Goal: Consume media (video, audio): Consume media (video, audio)

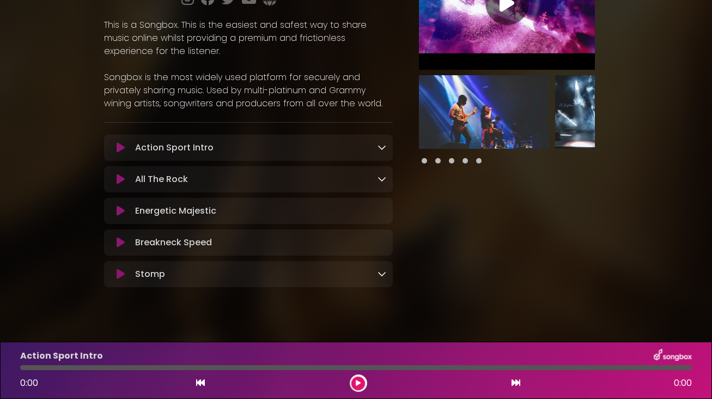
scroll to position [118, 0]
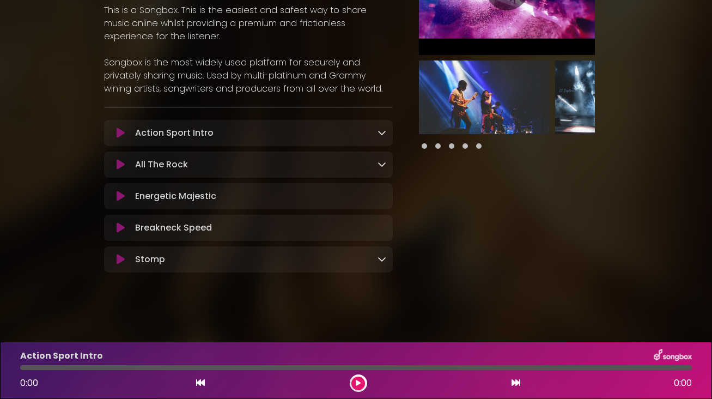
click at [385, 129] on icon at bounding box center [382, 132] width 9 height 9
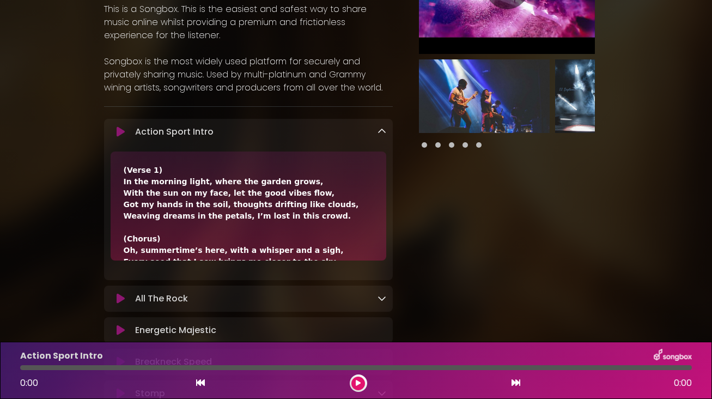
click at [385, 129] on icon at bounding box center [382, 131] width 9 height 9
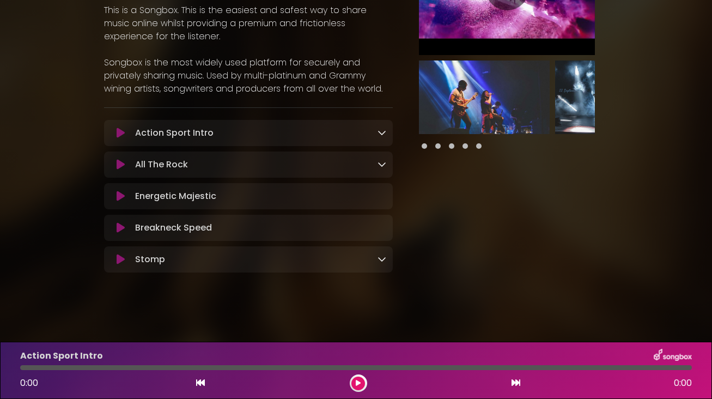
click at [385, 129] on icon at bounding box center [382, 132] width 9 height 9
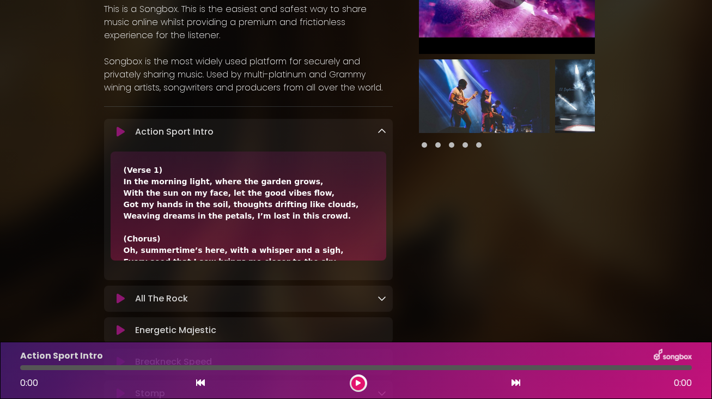
click at [385, 129] on icon at bounding box center [382, 131] width 9 height 9
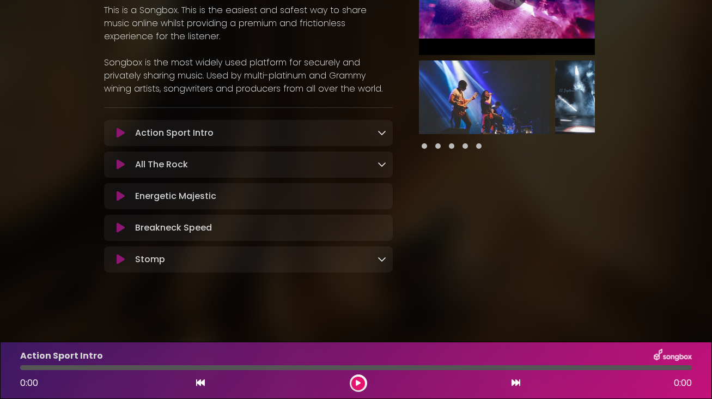
click at [382, 165] on icon at bounding box center [382, 164] width 9 height 9
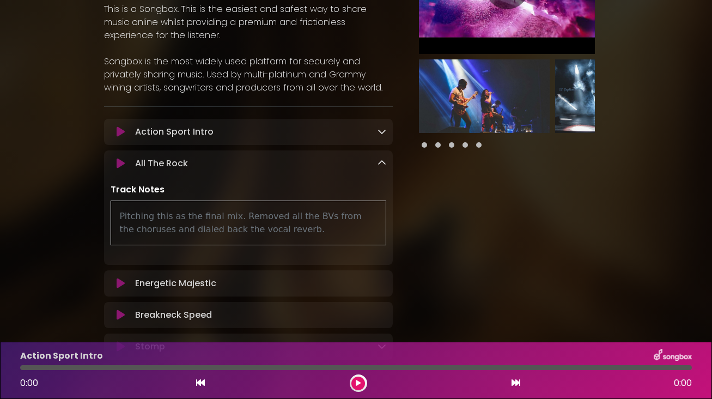
click at [382, 165] on icon at bounding box center [382, 163] width 9 height 9
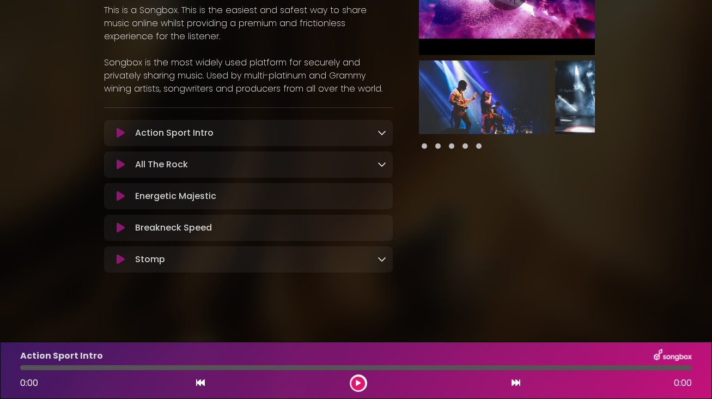
click at [119, 131] on icon at bounding box center [121, 133] width 8 height 11
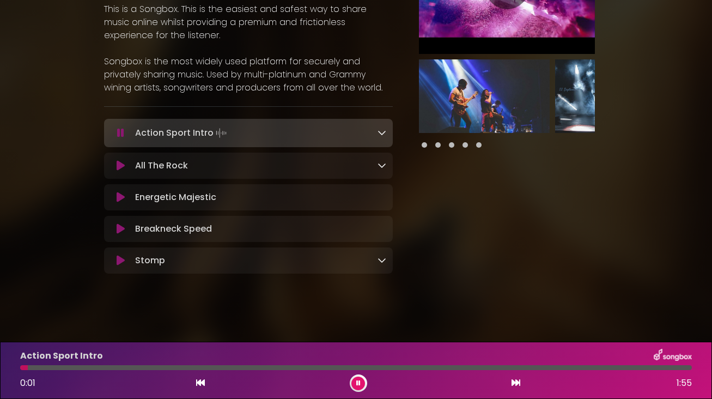
click at [382, 133] on icon at bounding box center [382, 132] width 9 height 9
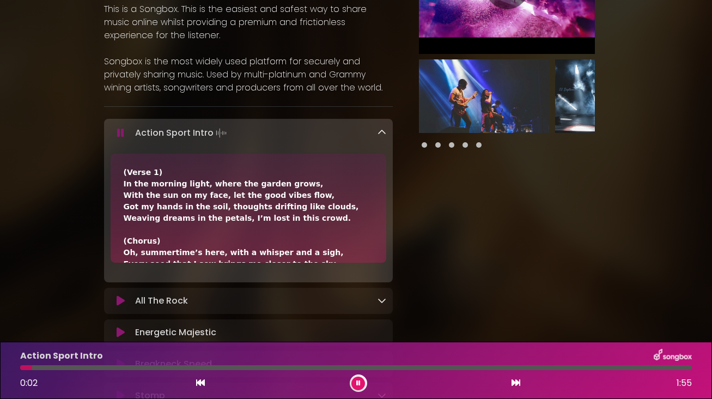
click at [382, 133] on icon at bounding box center [382, 132] width 9 height 9
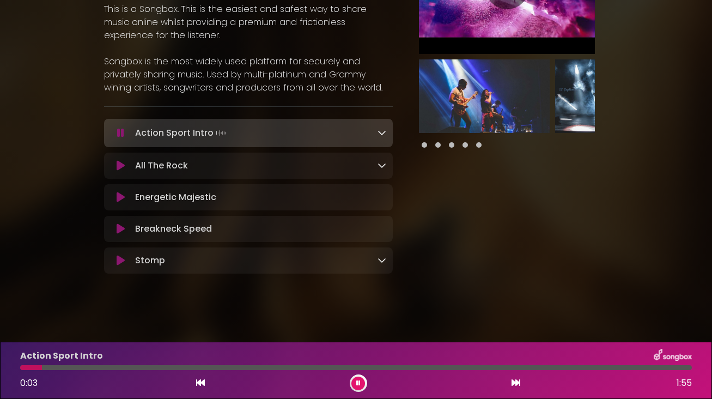
click at [378, 262] on icon at bounding box center [382, 260] width 9 height 9
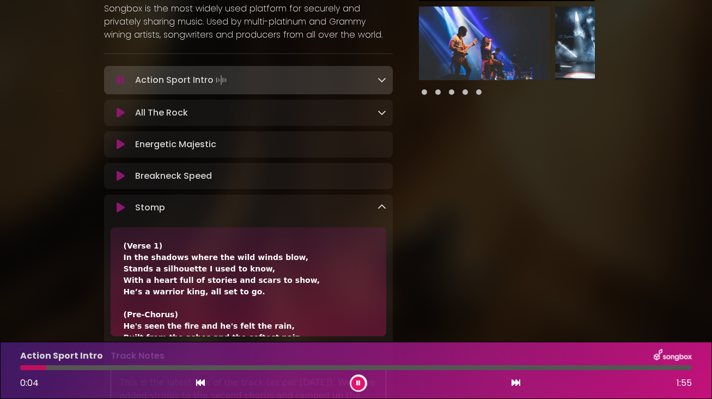
scroll to position [186, 0]
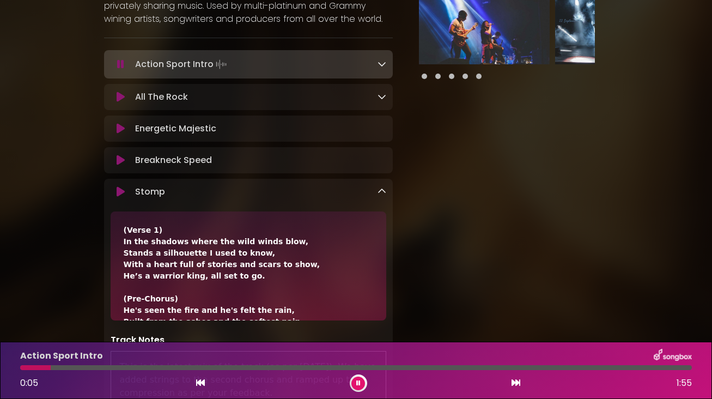
click at [380, 192] on icon at bounding box center [382, 191] width 9 height 9
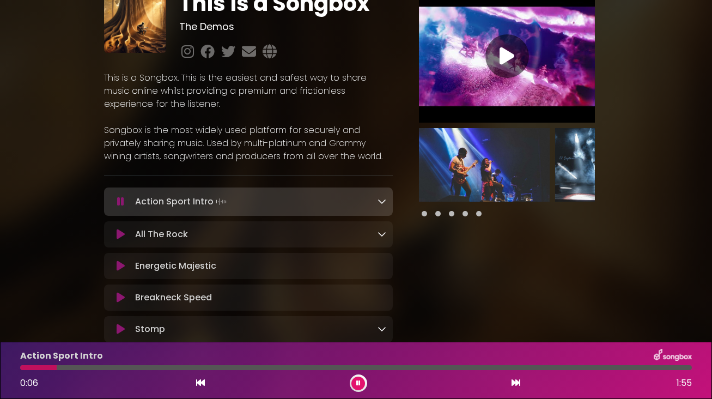
scroll to position [0, 0]
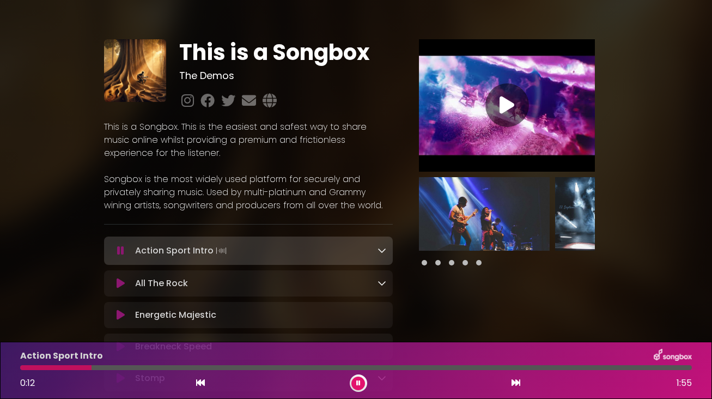
click at [121, 248] on icon at bounding box center [120, 250] width 7 height 11
